Goal: Navigation & Orientation: Find specific page/section

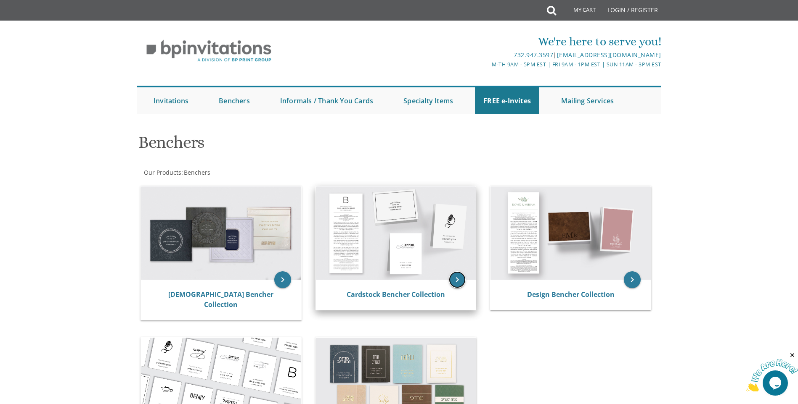
click at [463, 278] on icon "keyboard_arrow_right" at bounding box center [457, 280] width 17 height 17
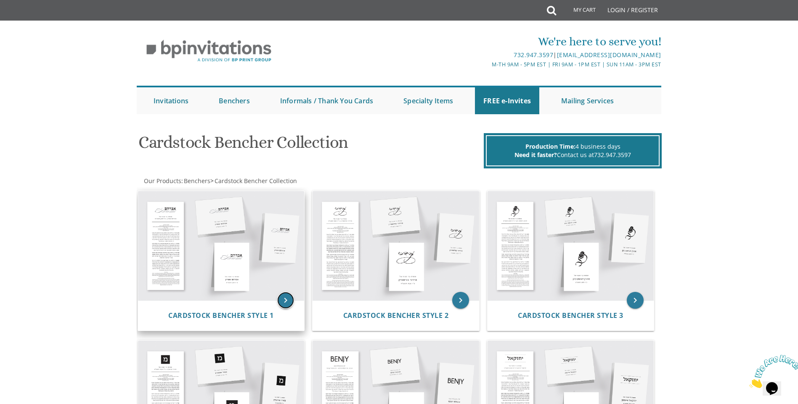
click at [286, 305] on icon "keyboard_arrow_right" at bounding box center [285, 300] width 17 height 17
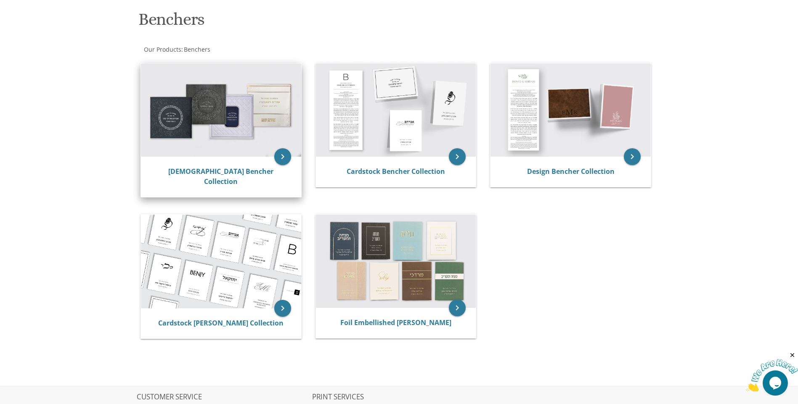
scroll to position [126, 0]
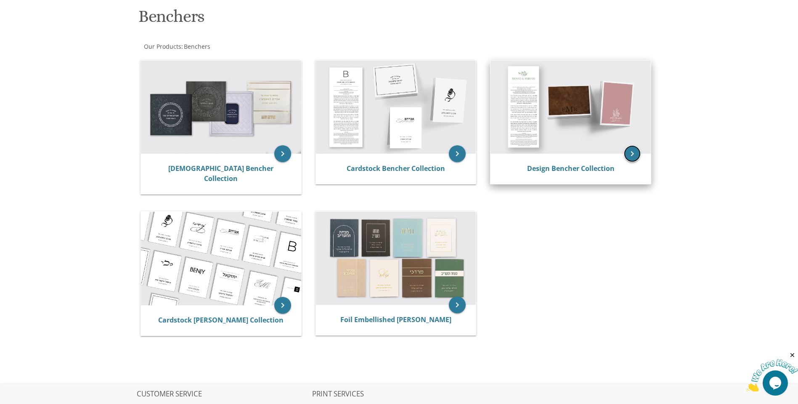
click at [627, 153] on icon "keyboard_arrow_right" at bounding box center [632, 153] width 17 height 17
